Goal: Transaction & Acquisition: Purchase product/service

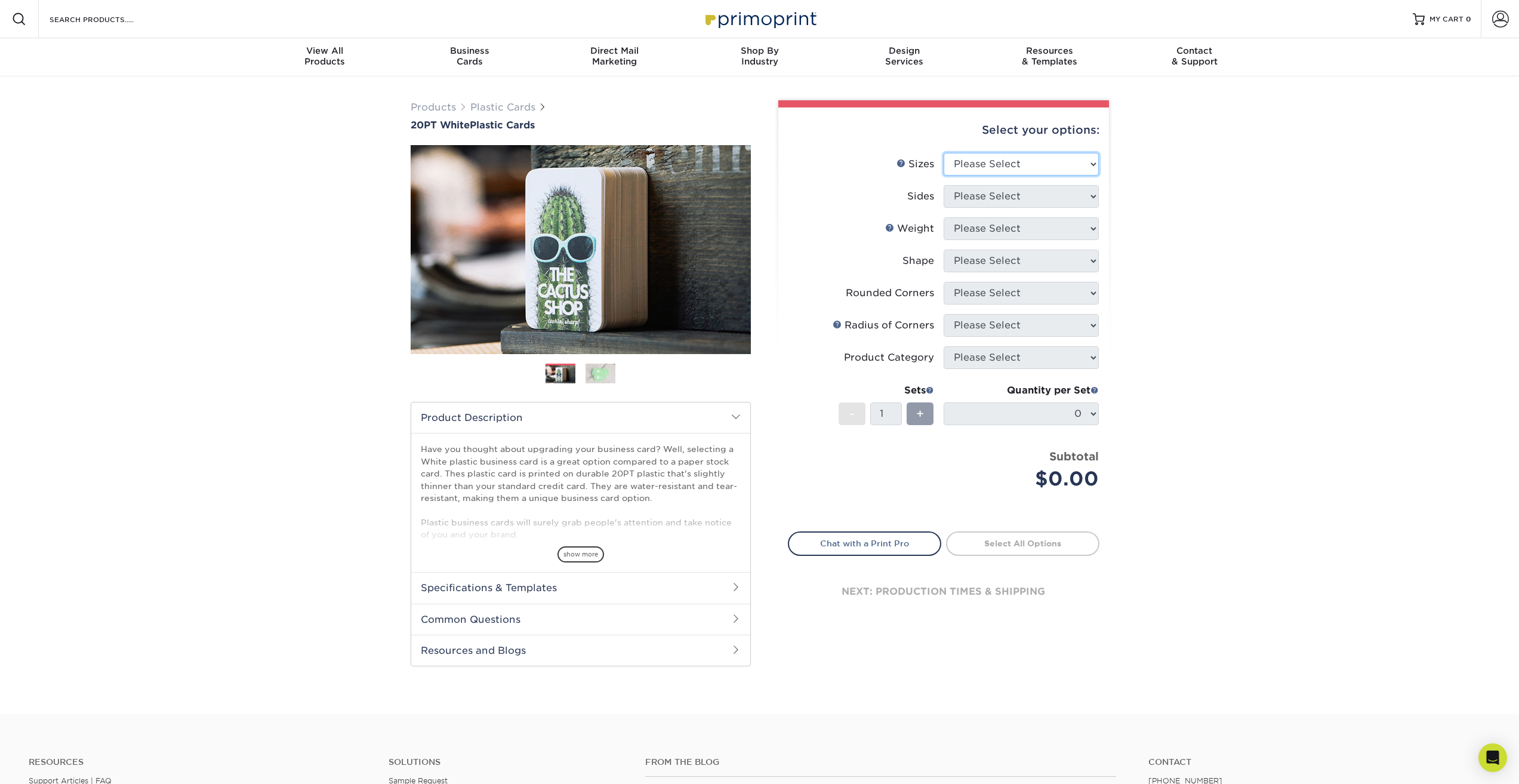
click at [1073, 161] on select "Please Select 2" x 3.5" 2" x 8" 2.12" x 3.375" 2.5" x 2.5" 4.25" x 6"" at bounding box center [1022, 164] width 155 height 22
select select "2.00x3.50"
click at [944, 153] on select "Please Select 2" x 3.5" 2" x 8" 2.12" x 3.375" 2.5" x 2.5" 4.25" x 6"" at bounding box center [1022, 164] width 155 height 22
click at [1026, 187] on select "Please Select Print Both Sides Print Front Only" at bounding box center [1022, 196] width 155 height 22
select select "13abbda7-1d64-4f25-8bb2-c179b224825d"
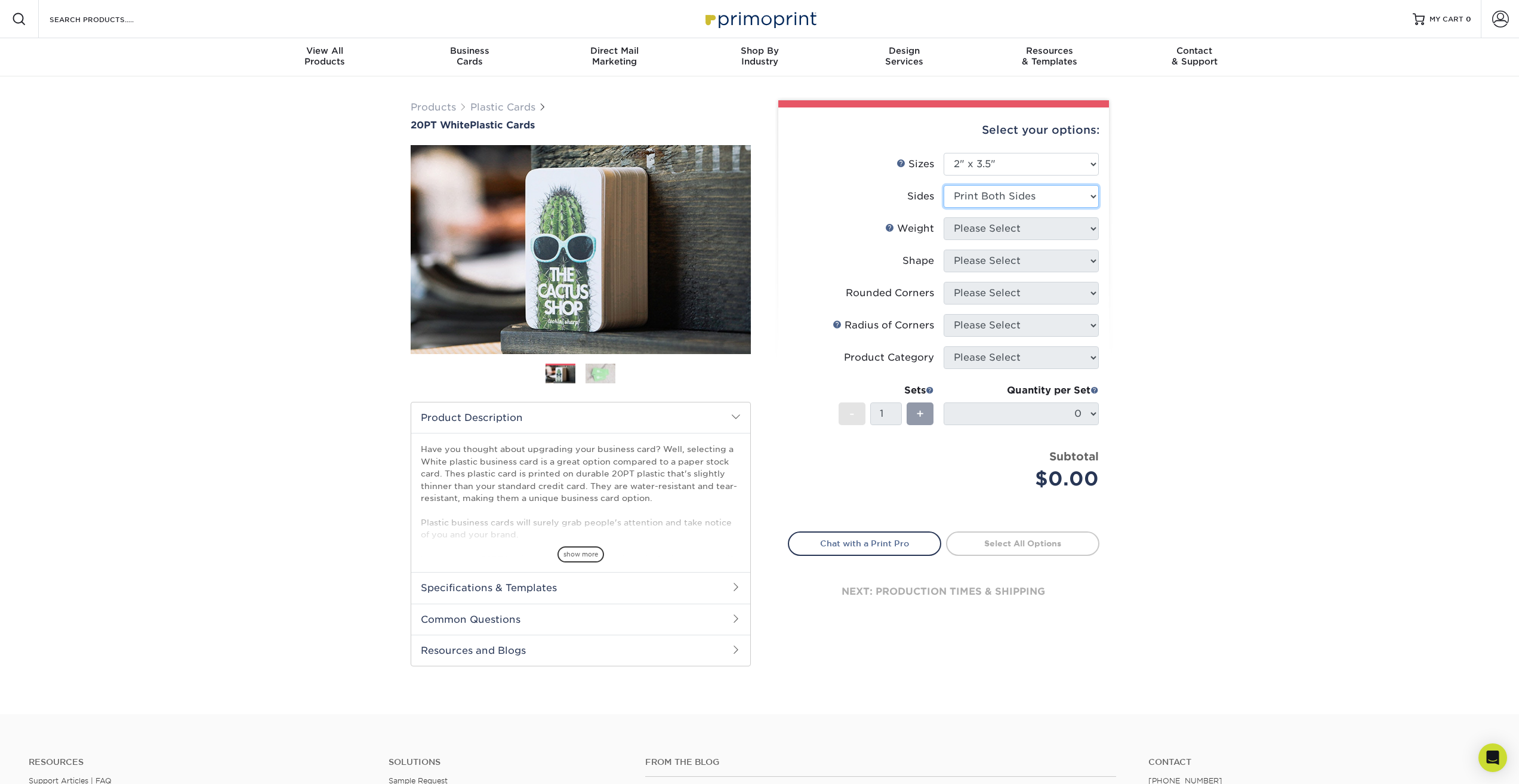
click at [944, 185] on select "Please Select Print Both Sides Print Front Only" at bounding box center [1022, 196] width 155 height 22
click at [1029, 226] on select "Please Select 20PT White Plastic" at bounding box center [1022, 229] width 155 height 22
select select "20PT White Plastic"
click at [944, 218] on select "Please Select 20PT White Plastic" at bounding box center [1022, 229] width 155 height 22
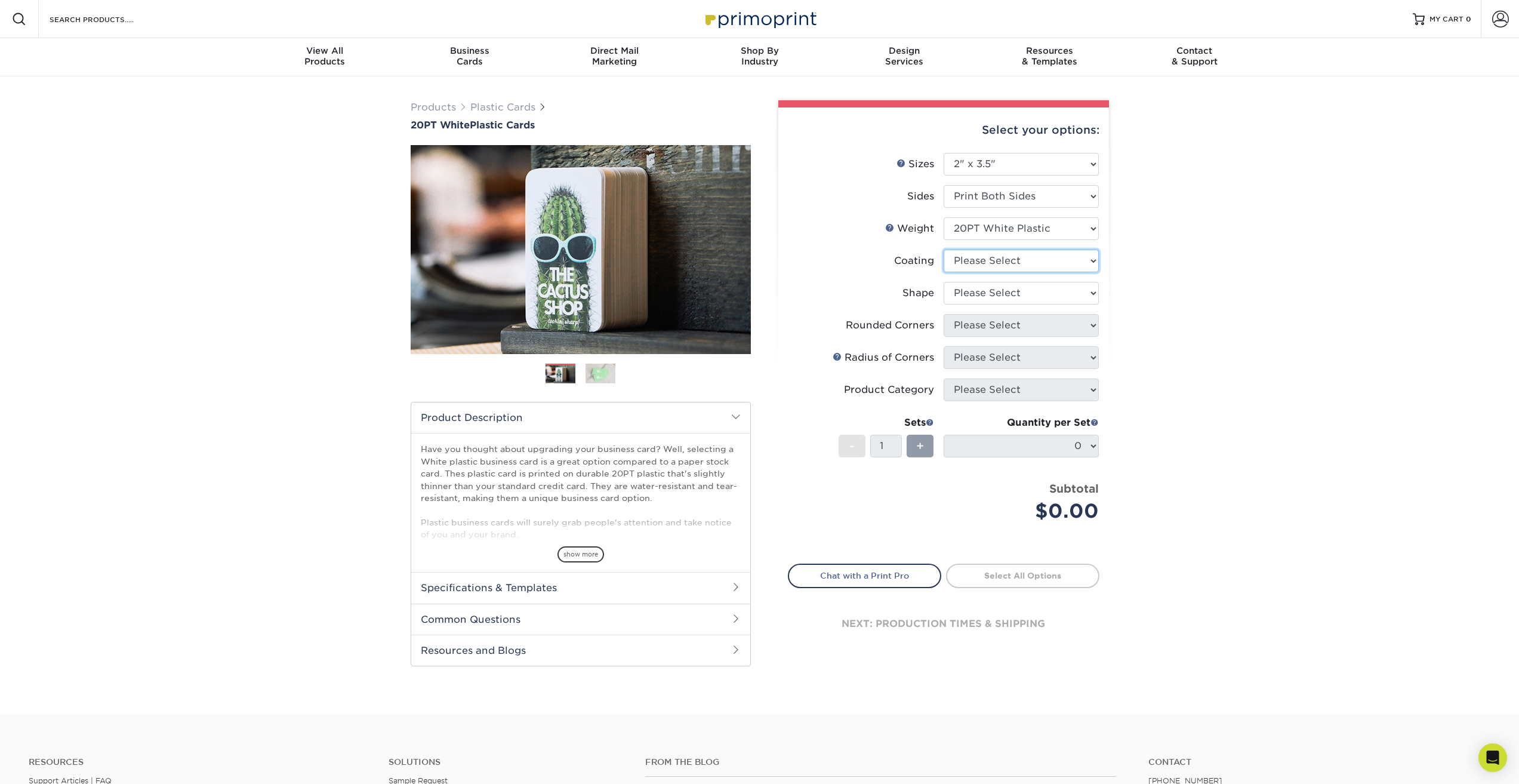
click at [1026, 262] on select at bounding box center [1022, 261] width 155 height 22
select select "3e7618de-abca-4bda-9f97-8b9129e913d8"
click at [944, 250] on select at bounding box center [1022, 261] width 155 height 22
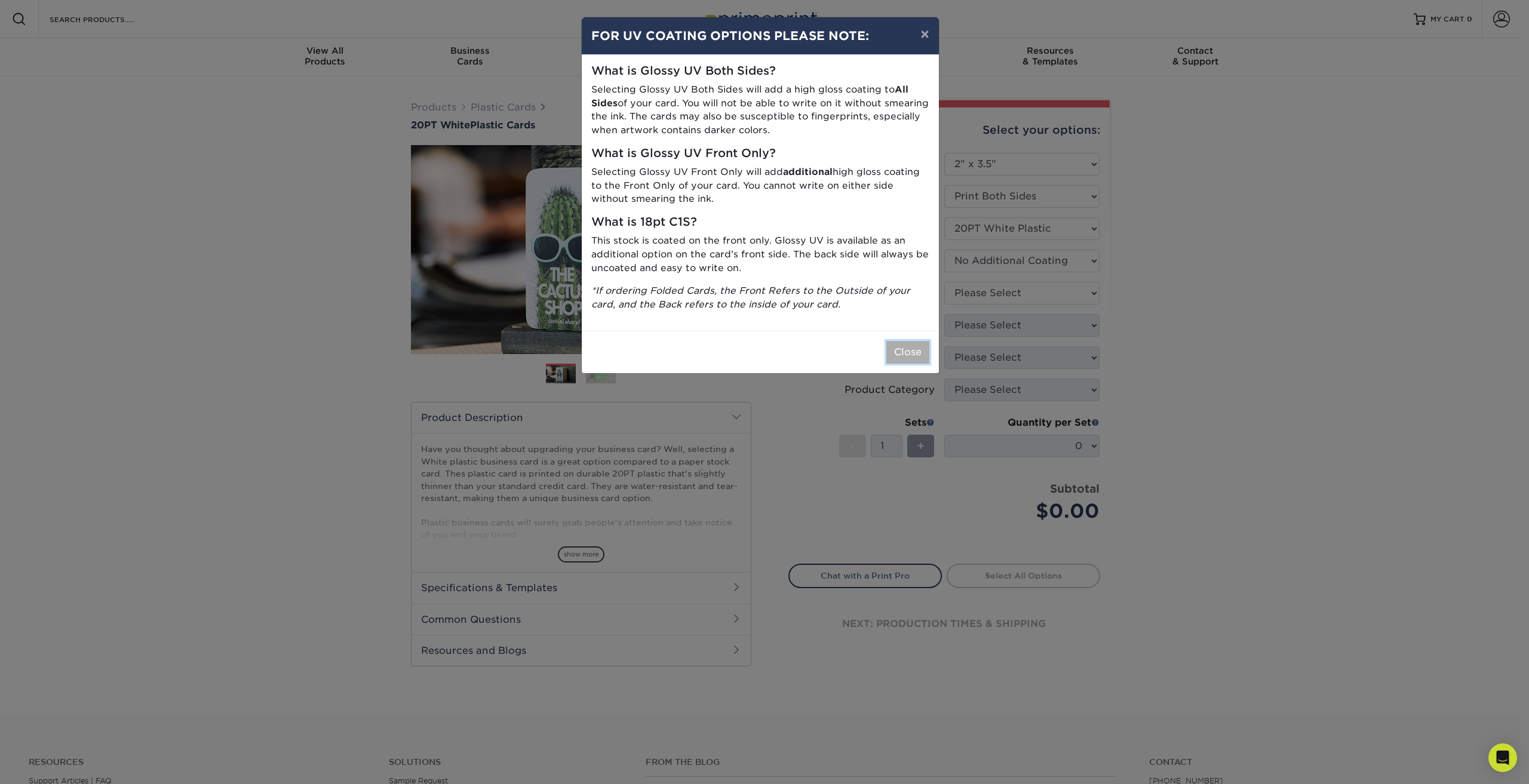
click at [922, 355] on button "Close" at bounding box center [908, 352] width 43 height 22
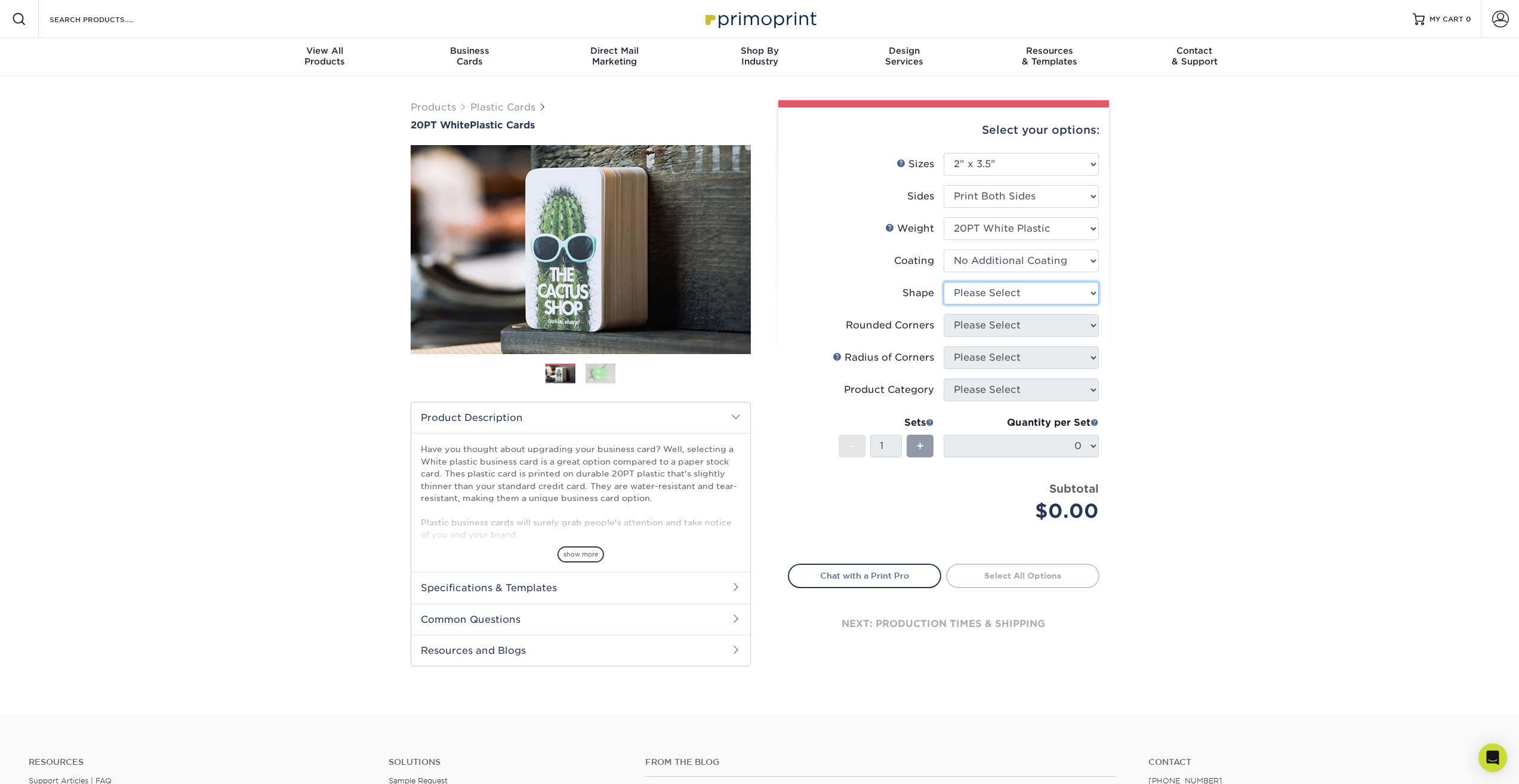
click at [1067, 299] on select "Please Select Oval Standard" at bounding box center [1022, 293] width 155 height 22
select select "standard"
click at [944, 281] on select "Please Select Oval Standard" at bounding box center [1022, 293] width 155 height 22
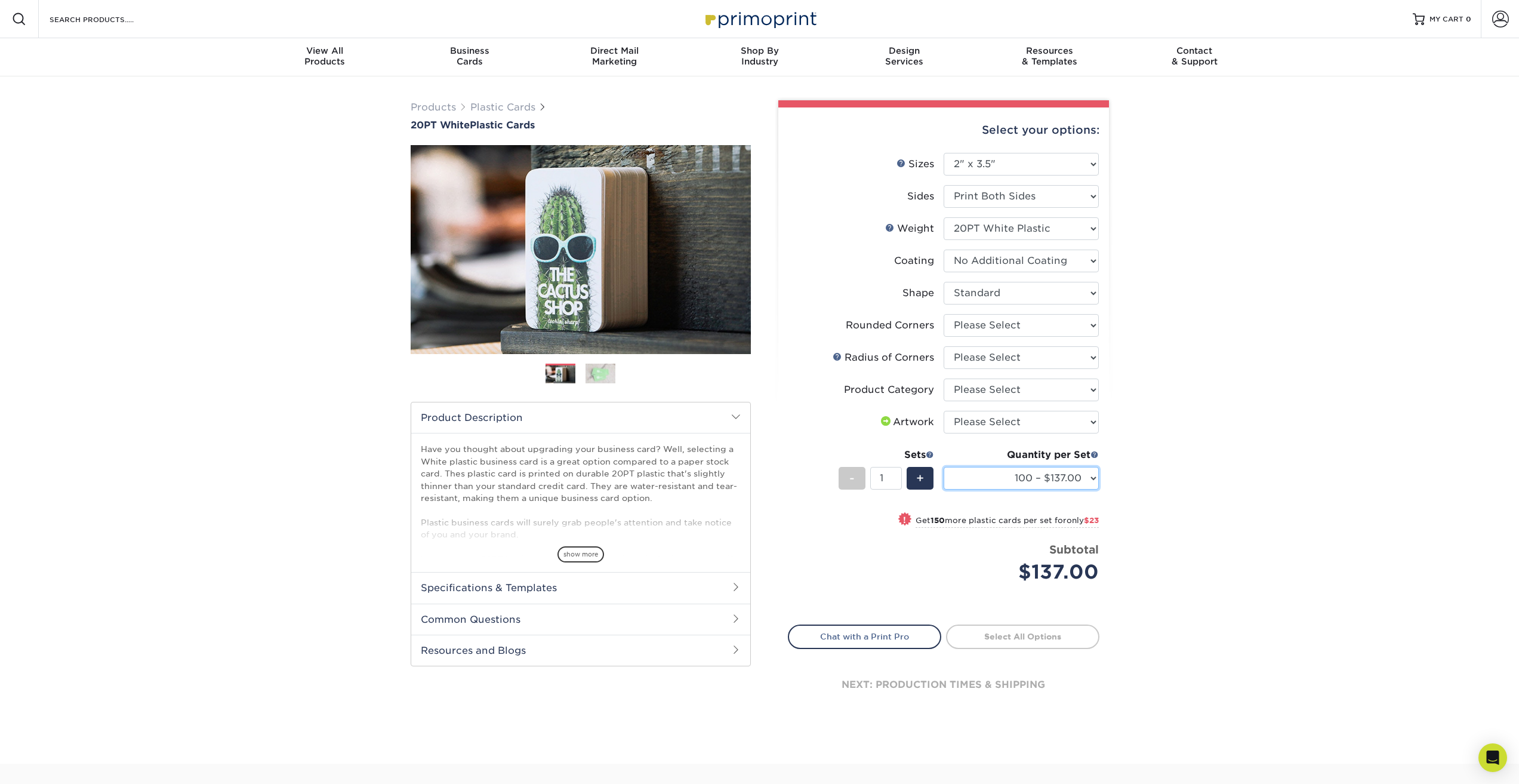
click at [1084, 470] on select "100 – $137.00 250 – $160.00 500 – $195.00 1000 – $226.00 2500 – $540.00 5000 – …" at bounding box center [1022, 478] width 155 height 22
select select "500 – $195.00"
click at [944, 467] on select "100 – $137.00 250 – $160.00 500 – $195.00 1000 – $226.00 2500 – $540.00 5000 – …" at bounding box center [1022, 478] width 155 height 22
click at [1172, 459] on div "Products Plastic Cards 20PT White Plastic Cards Previous Next and" at bounding box center [759, 420] width 1519 height 687
click at [1010, 324] on select "Please Select Yes - Round 4 Corners" at bounding box center [1022, 326] width 155 height 22
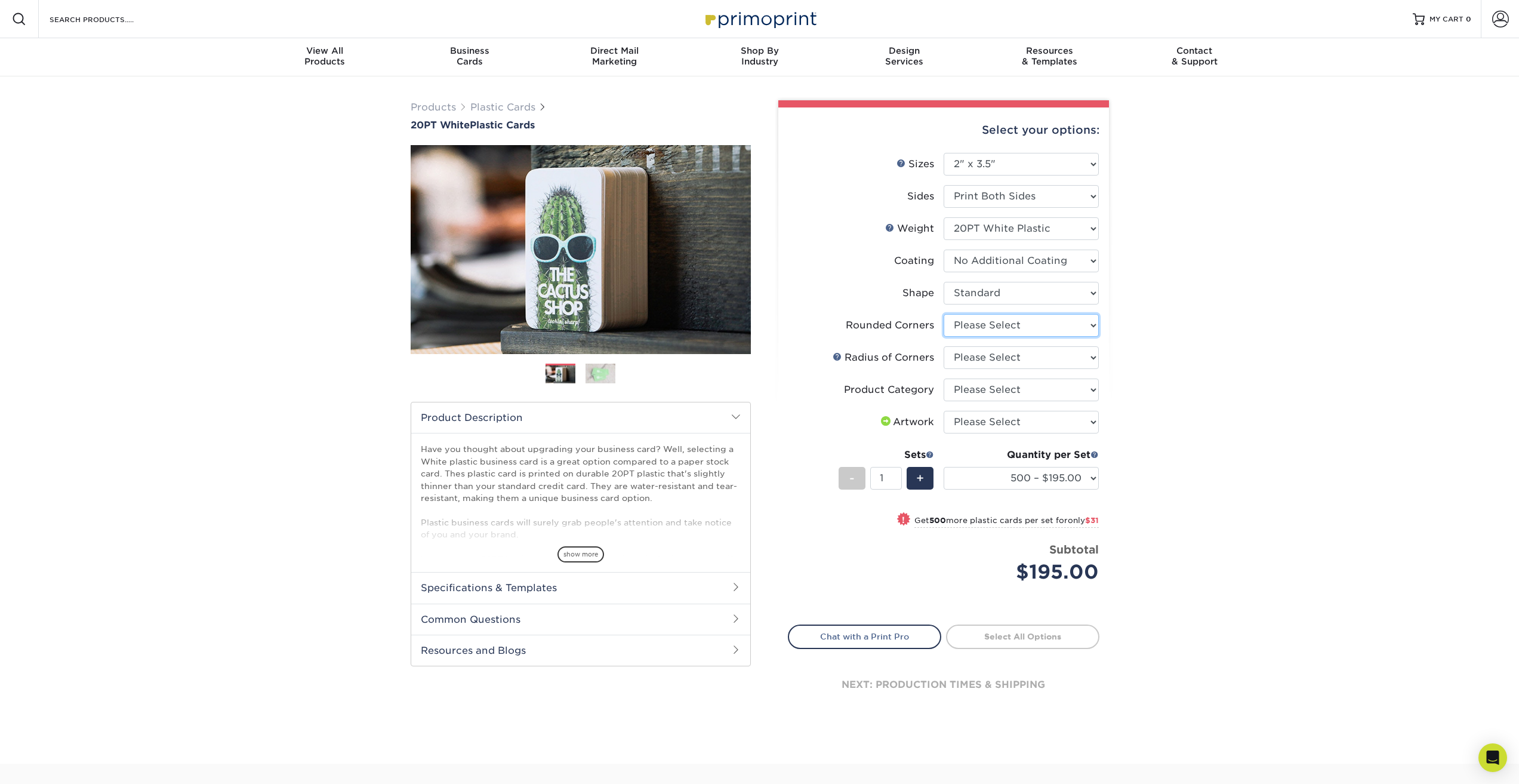
click at [1019, 334] on select "Please Select Yes - Round 4 Corners" at bounding box center [1022, 326] width 155 height 22
select select "7672df9e-0e0a-464d-8e1f-920c575e4da3"
click at [944, 314] on select "Please Select Yes - Round 4 Corners" at bounding box center [1022, 326] width 155 height 22
select select "-1"
click at [1016, 363] on select "Please Select Rounded 1/8" Rounded 1/4"" at bounding box center [1022, 357] width 155 height 22
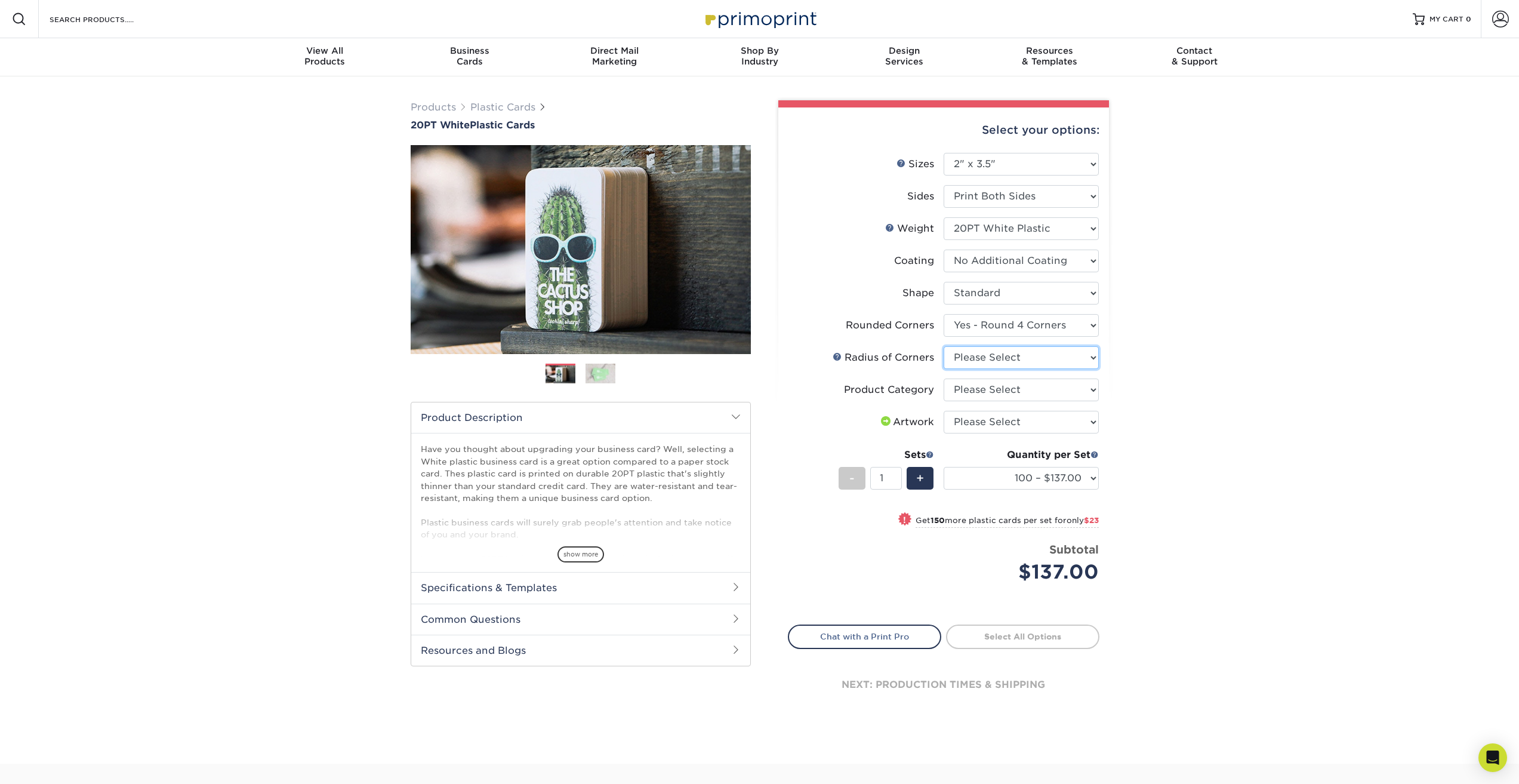
select select "589680c7-ee9a-431b-9d12-d7aeb1386a97"
click at [944, 346] on select "Please Select Rounded 1/8" Rounded 1/4"" at bounding box center [1022, 357] width 155 height 22
click at [1032, 396] on select "Please Select Business Cards" at bounding box center [1022, 389] width 155 height 22
select select "3b5148f1-0588-4f88-a218-97bcfdce65c1"
click at [944, 378] on select "Please Select Business Cards" at bounding box center [1022, 389] width 155 height 22
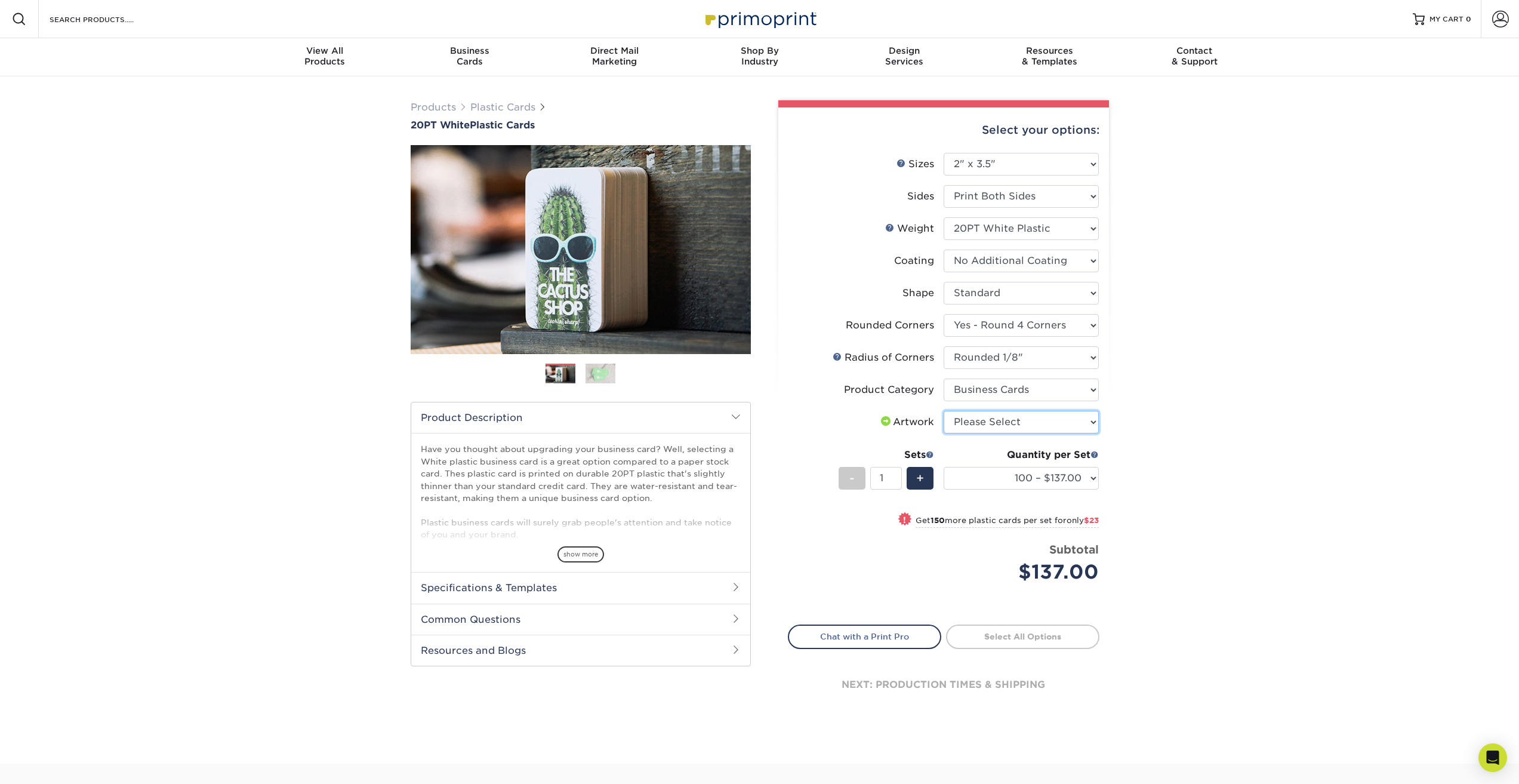
click at [1041, 413] on select "Please Select I will upload files I need a design - $100" at bounding box center [1022, 422] width 155 height 22
select select "upload"
click at [944, 411] on select "Please Select I will upload files I need a design - $100" at bounding box center [1022, 422] width 155 height 22
click at [1304, 399] on div "Products Plastic Cards 20PT White Plastic Cards Previous Next and" at bounding box center [759, 420] width 1519 height 687
click at [1068, 481] on select "100 – $137.00 250 – $160.00 500 – $195.00 1000 – $226.00 2500 – $540.00 5000 – …" at bounding box center [1022, 478] width 155 height 22
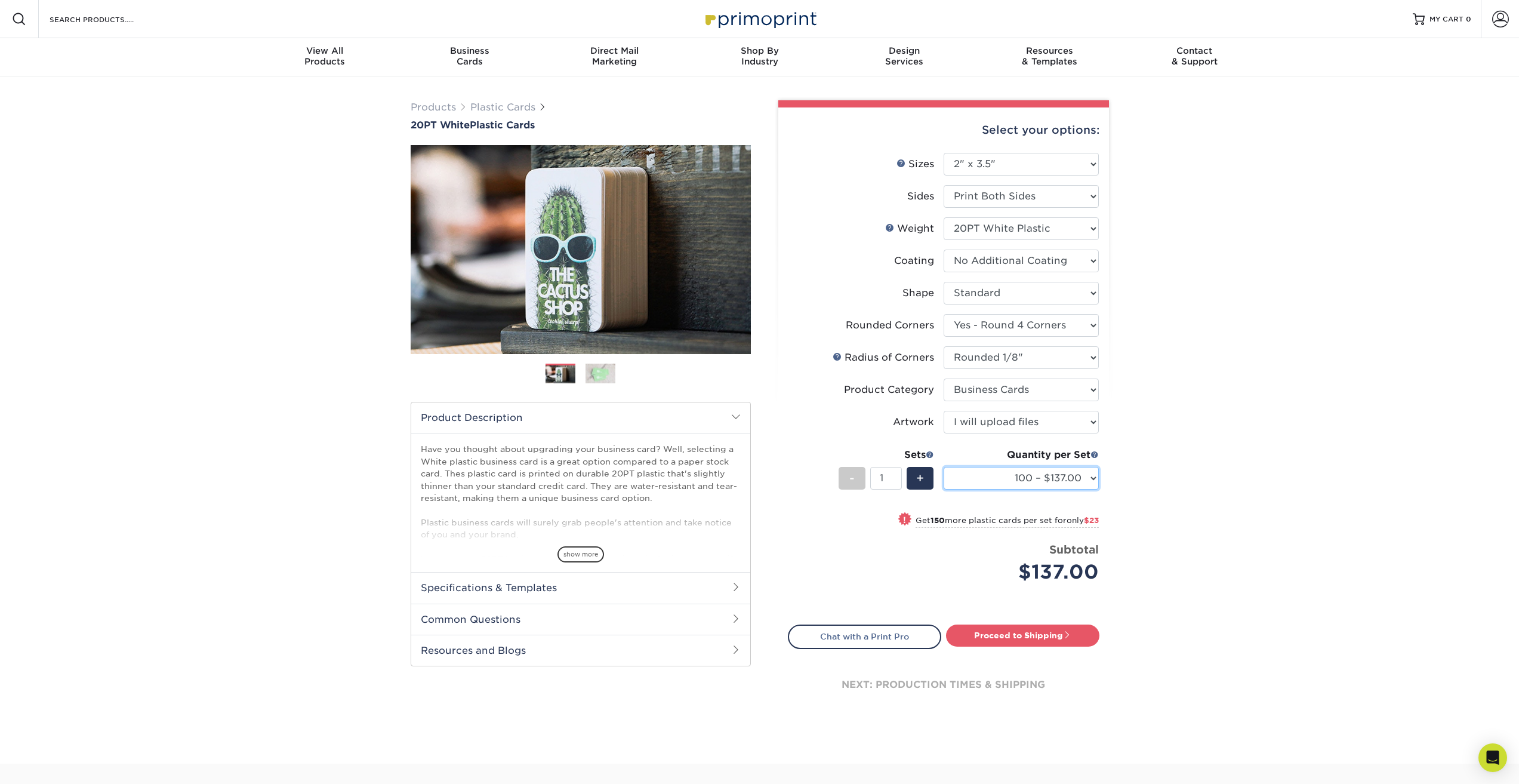
select select "500 – $195.00"
click at [944, 467] on select "100 – $137.00 250 – $160.00 500 – $195.00 1000 – $226.00 2500 – $540.00 5000 – …" at bounding box center [1022, 478] width 155 height 22
click at [1352, 509] on div "Products Plastic Cards 20PT White Plastic Cards Previous Next and" at bounding box center [759, 420] width 1519 height 687
click at [578, 552] on span "show more" at bounding box center [581, 553] width 47 height 16
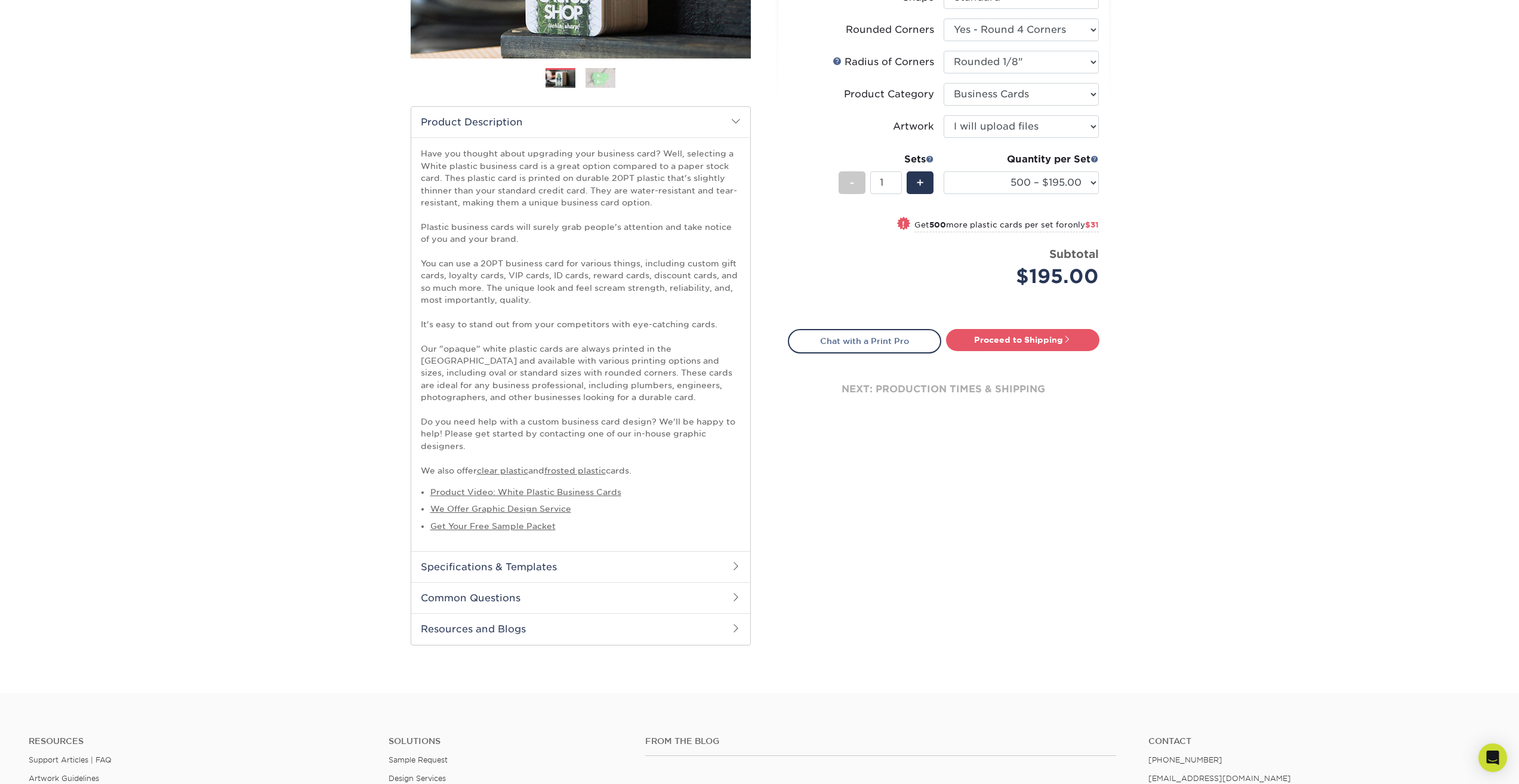
scroll to position [299, 0]
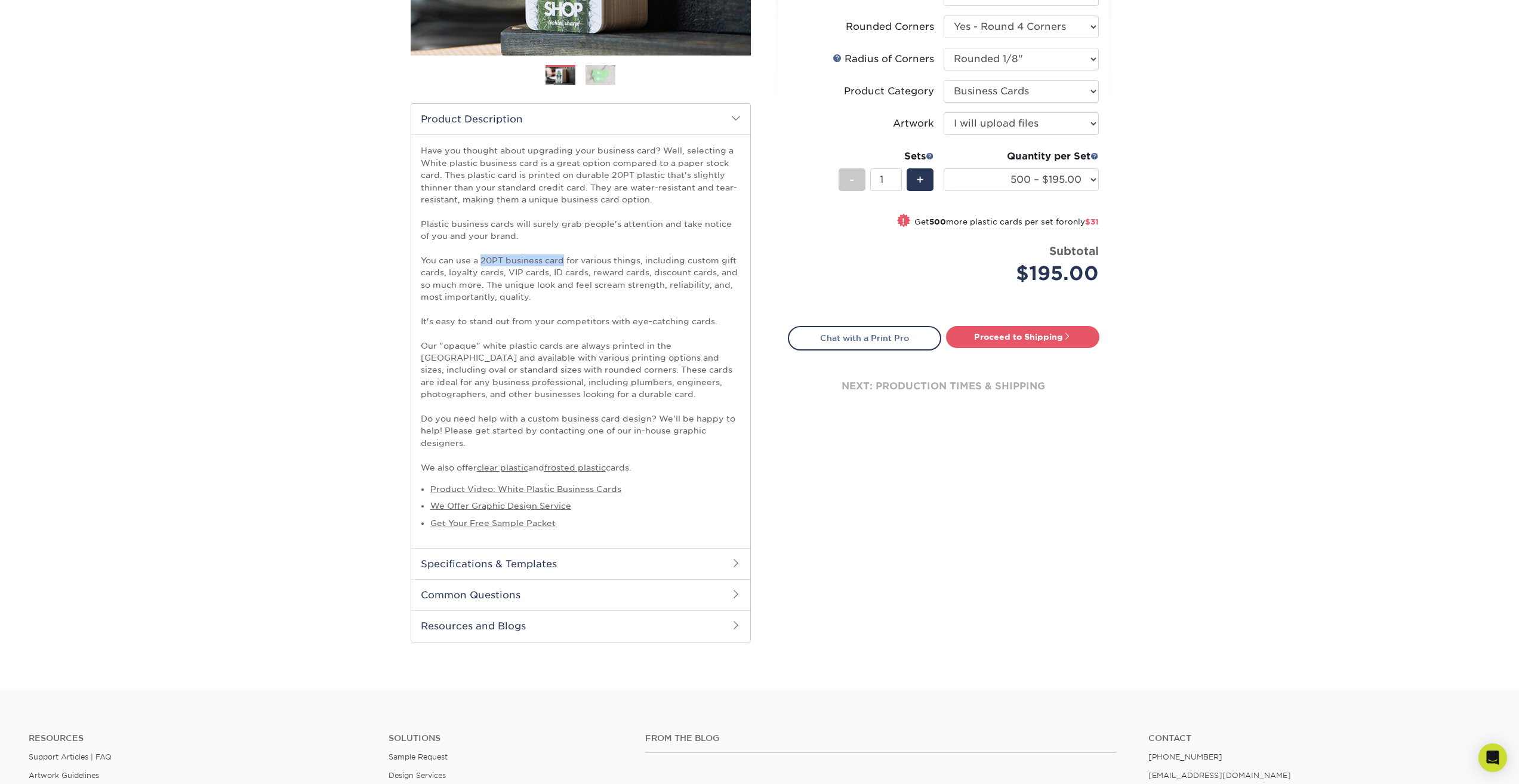
drag, startPoint x: 566, startPoint y: 258, endPoint x: 482, endPoint y: 261, distance: 84.1
click at [482, 261] on p "Have you thought about upgrading your business card? Well, selecting a White pl…" at bounding box center [580, 308] width 320 height 329
copy p "20PT business card"
